Goal: Task Accomplishment & Management: Manage account settings

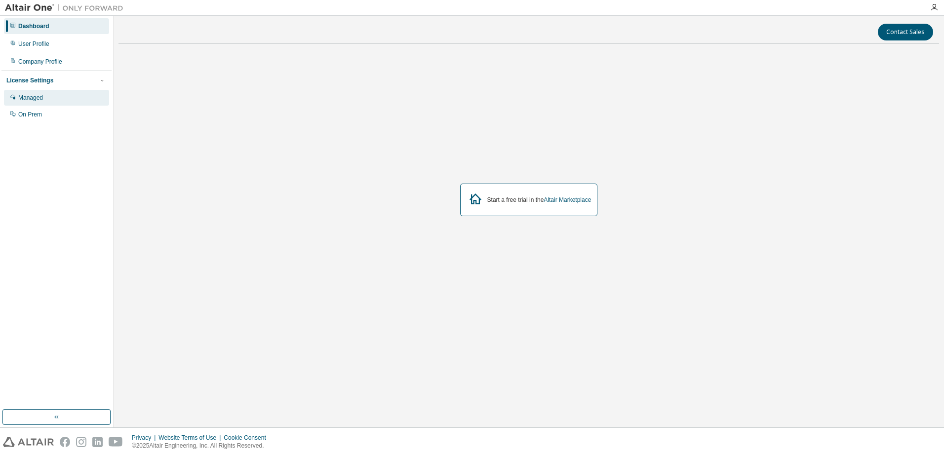
click at [37, 101] on div "Managed" at bounding box center [30, 98] width 25 height 8
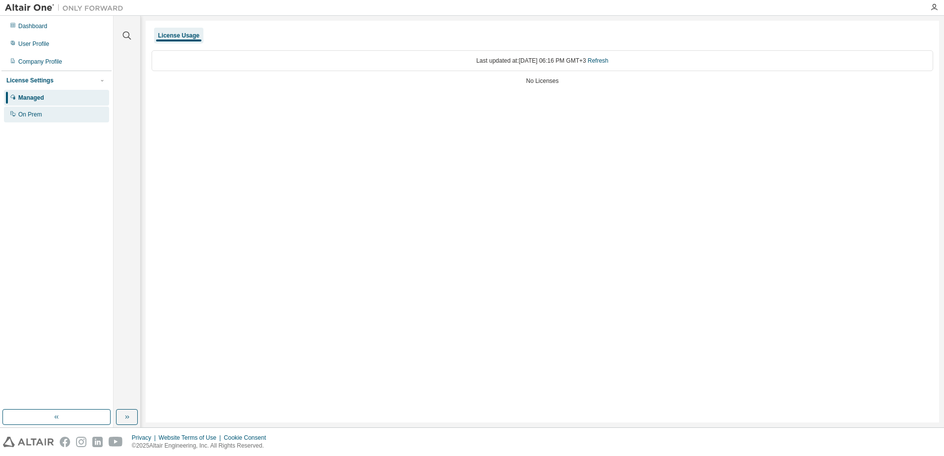
click at [40, 116] on div "On Prem" at bounding box center [30, 115] width 24 height 8
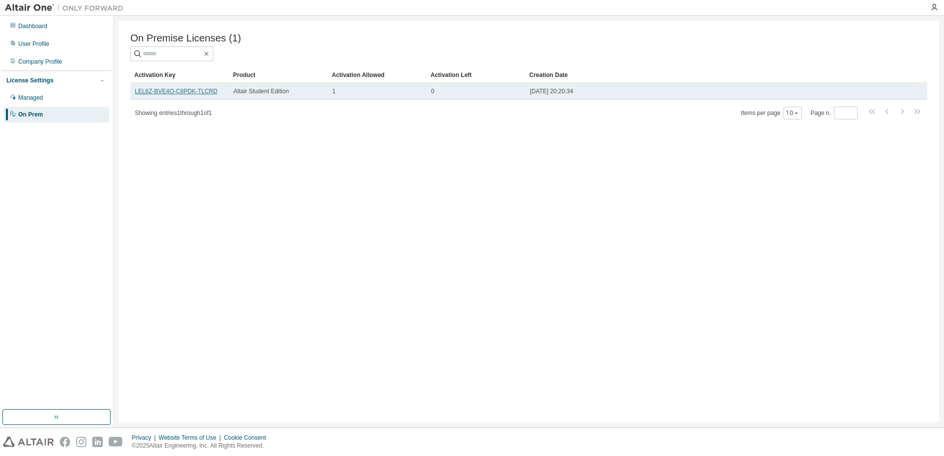
click at [201, 91] on link "LEL6Z-BVE4O-C8PDK-TLCRD" at bounding box center [176, 91] width 82 height 7
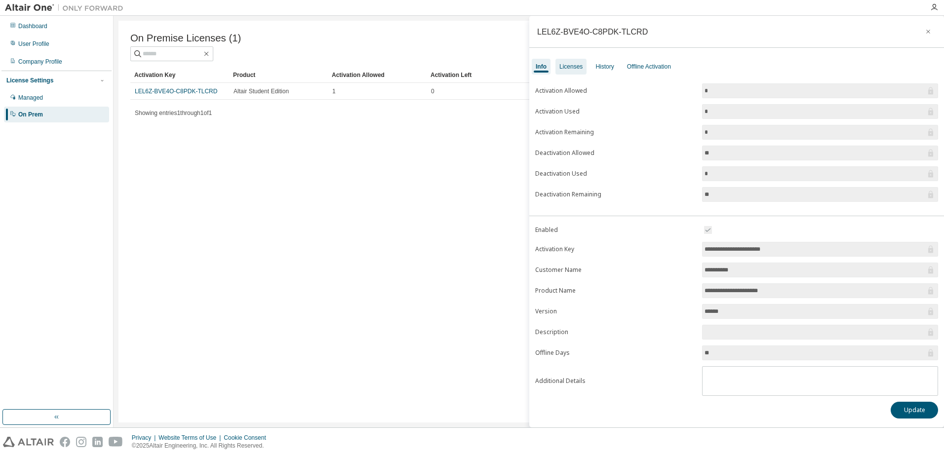
click at [570, 69] on div "Licenses" at bounding box center [570, 67] width 23 height 8
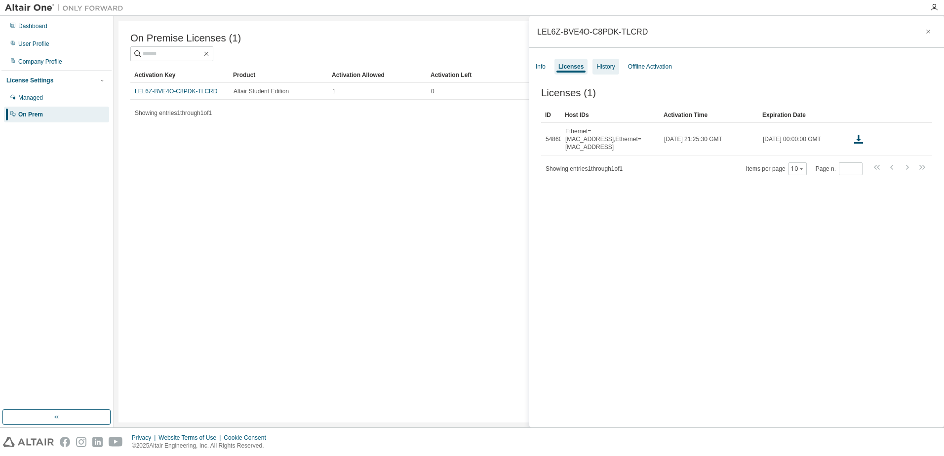
click at [609, 63] on div "History" at bounding box center [605, 67] width 18 height 8
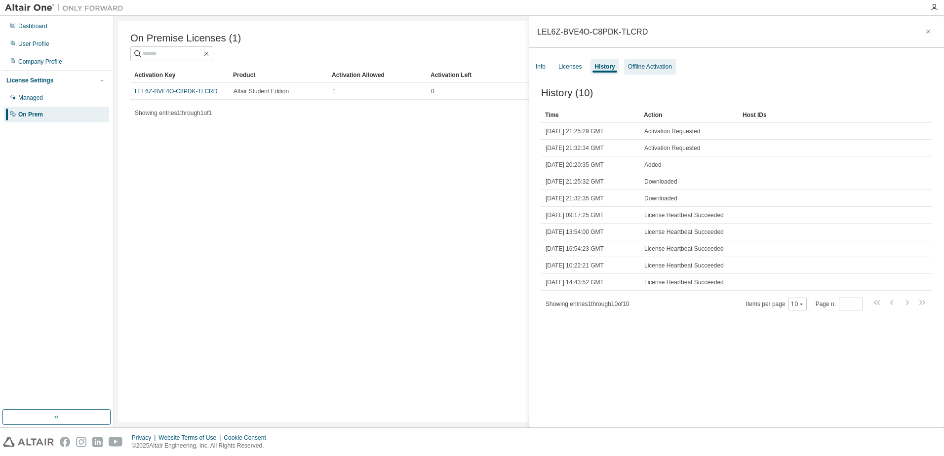
click at [650, 66] on div "Offline Activation" at bounding box center [650, 67] width 44 height 8
